Goal: Check status

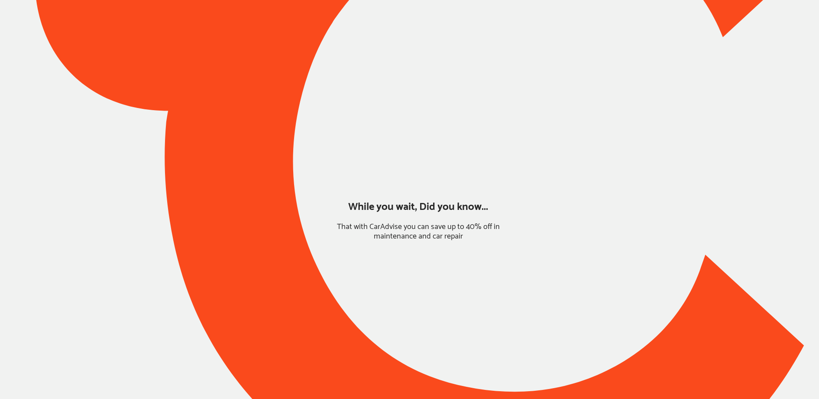
type input "*****"
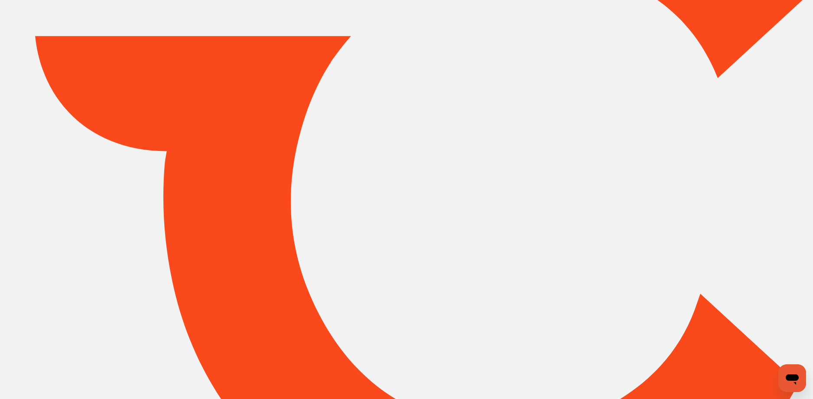
scroll to position [124, 0]
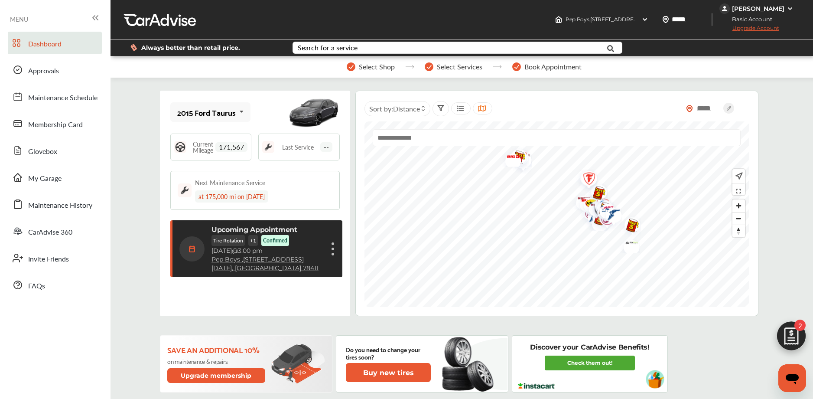
click at [334, 253] on div "Cancel appointment Modify appointment Show details" at bounding box center [332, 249] width 5 height 16
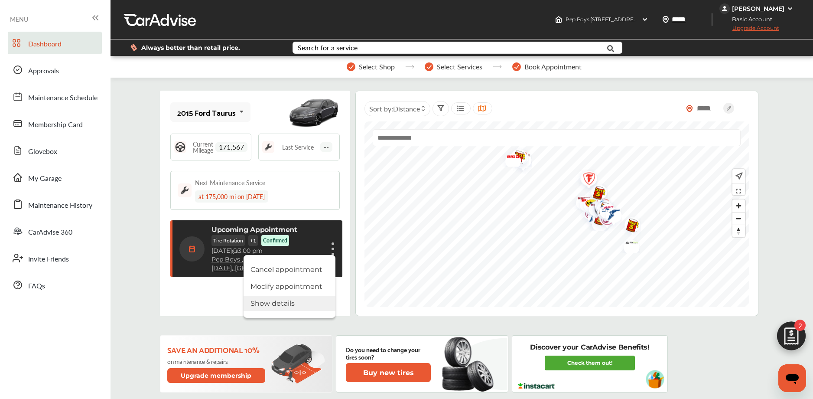
click at [295, 299] on li "Show details" at bounding box center [290, 303] width 92 height 15
